Goal: Task Accomplishment & Management: Manage account settings

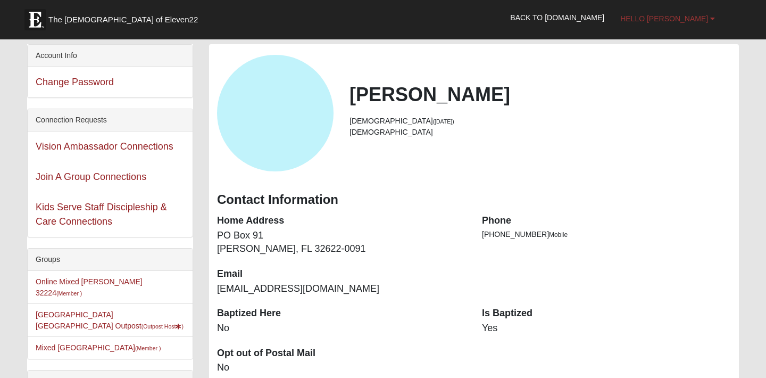
click at [689, 16] on span "Hello [PERSON_NAME]" at bounding box center [665, 18] width 88 height 9
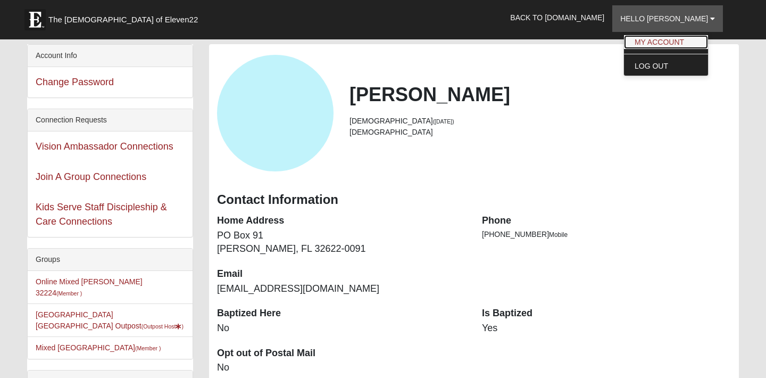
click at [693, 45] on link "My Account" at bounding box center [666, 42] width 84 height 14
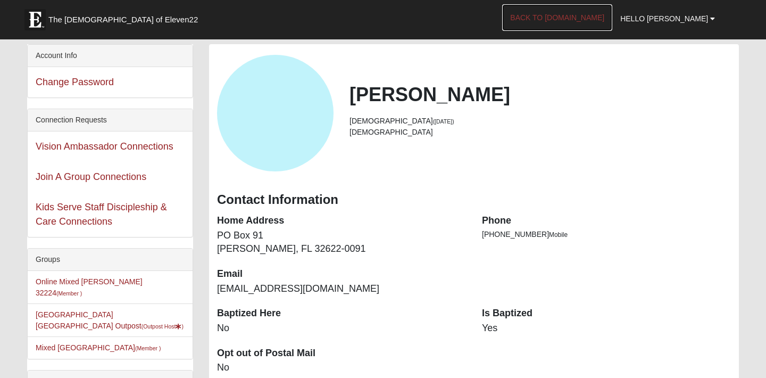
click at [588, 19] on link "Back to [DOMAIN_NAME]" at bounding box center [557, 17] width 110 height 27
